Goal: Transaction & Acquisition: Obtain resource

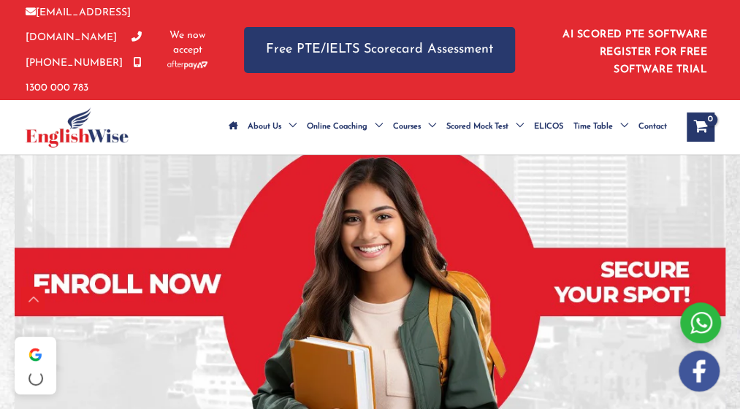
scroll to position [329, 0]
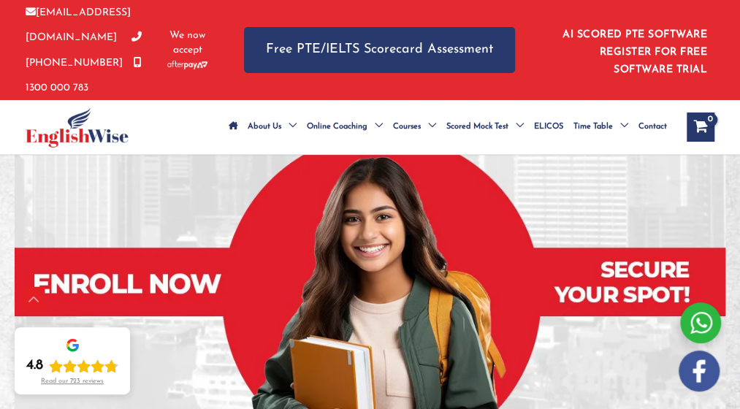
click at [265, 99] on button "Get PTE Software Trial" at bounding box center [362, 77] width 195 height 43
